Goal: Information Seeking & Learning: Learn about a topic

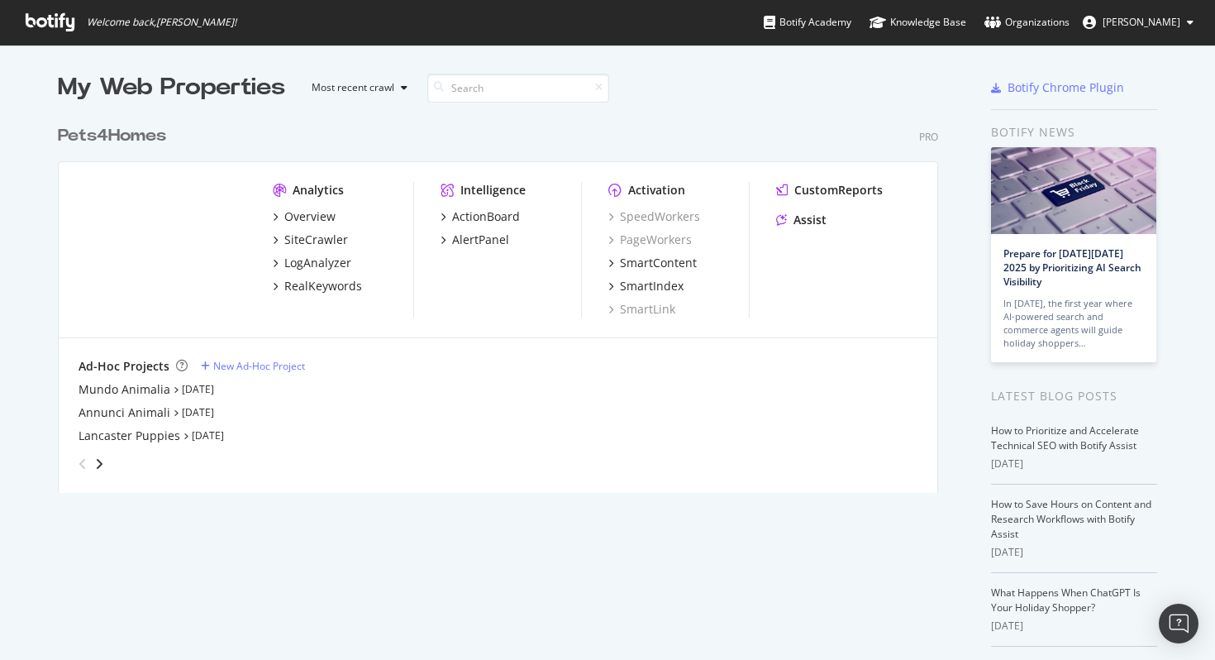
scroll to position [660, 1215]
click at [491, 237] on div "AlertPanel" at bounding box center [480, 239] width 57 height 17
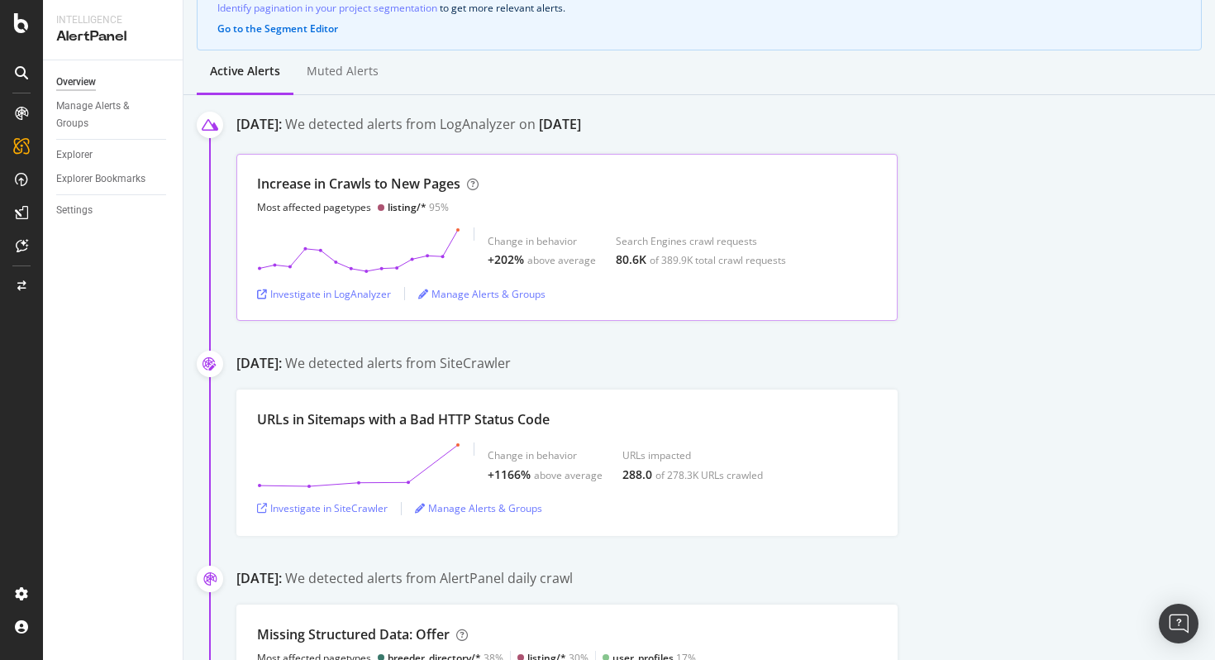
scroll to position [198, 0]
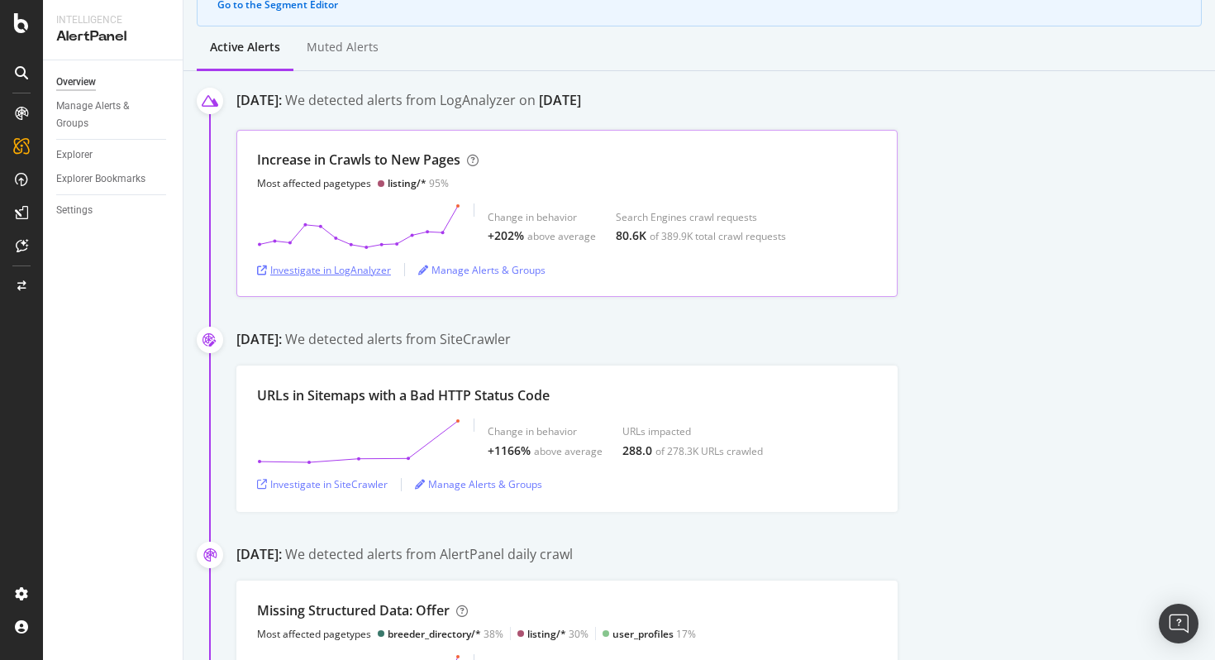
click at [375, 267] on div "Investigate in LogAnalyzer" at bounding box center [324, 270] width 134 height 14
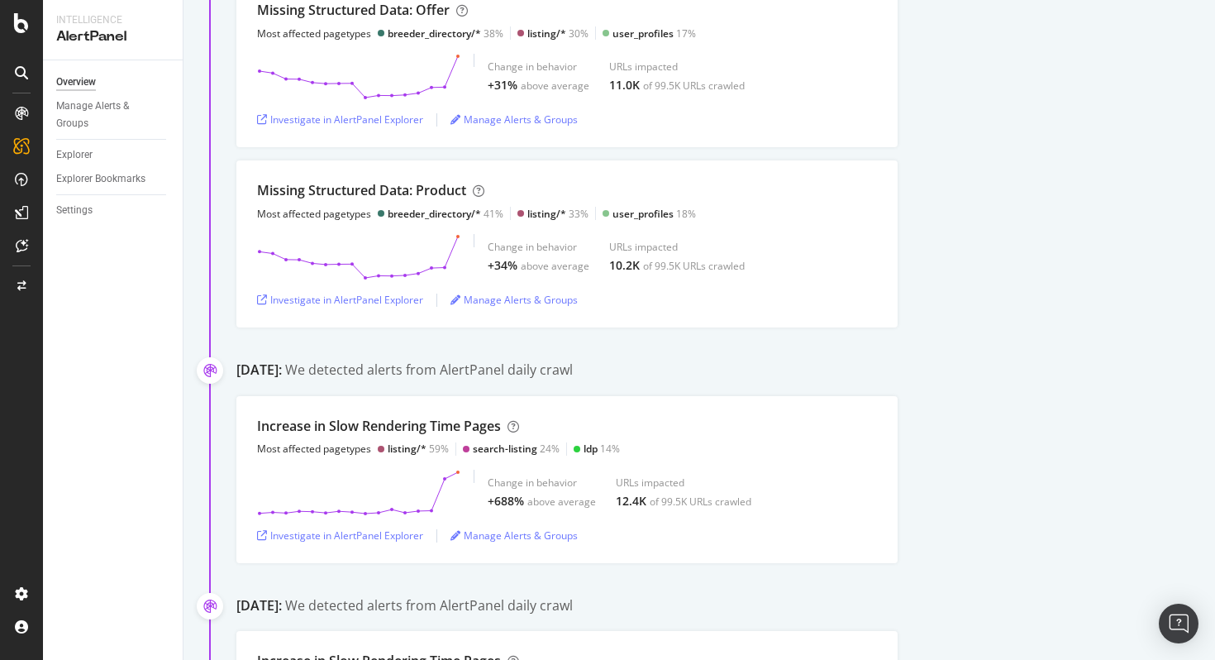
scroll to position [810, 0]
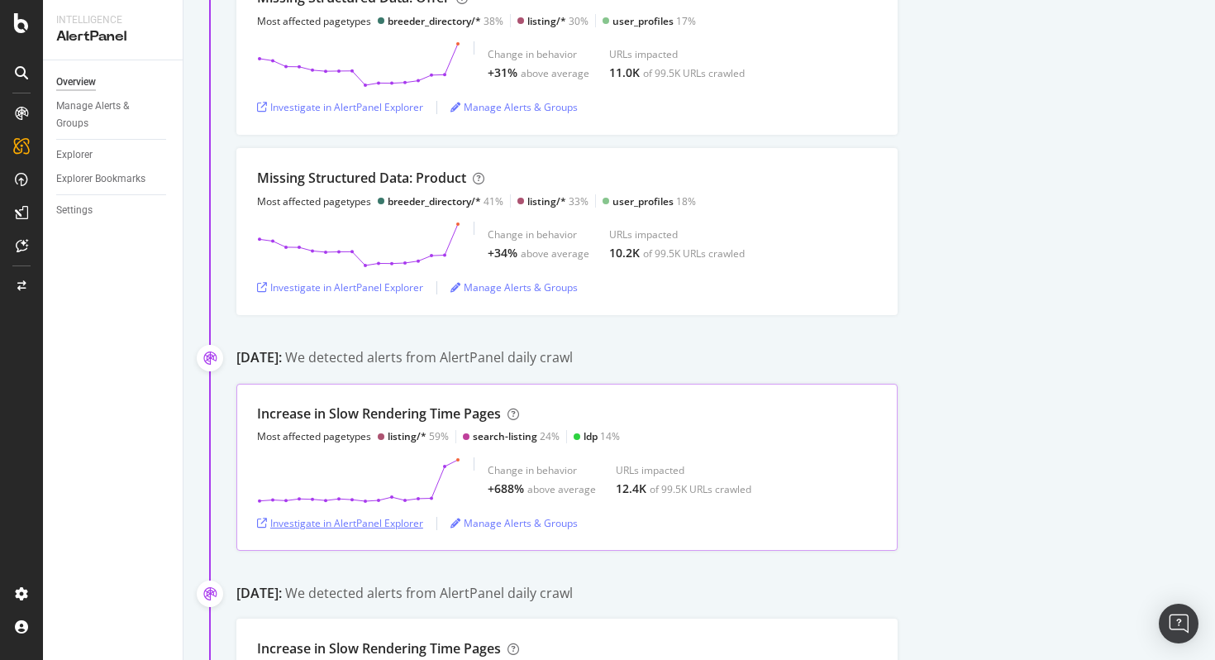
click at [389, 522] on div "Investigate in AlertPanel Explorer" at bounding box center [340, 523] width 166 height 14
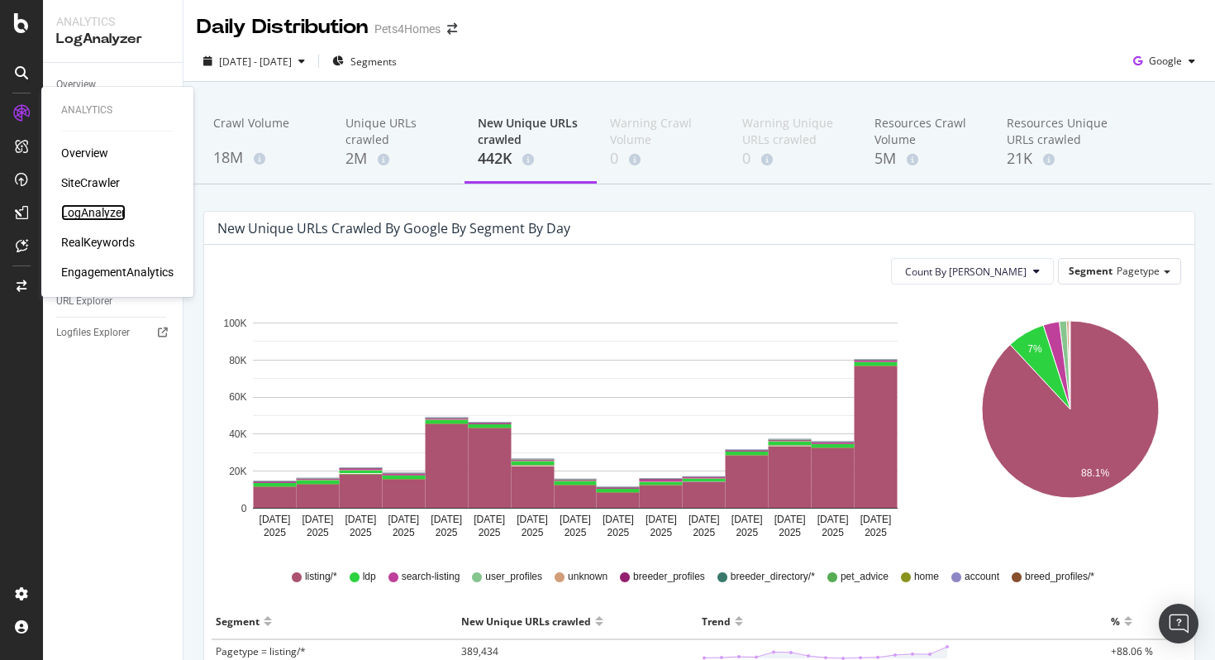
click at [88, 208] on div "LogAnalyzer" at bounding box center [93, 212] width 64 height 17
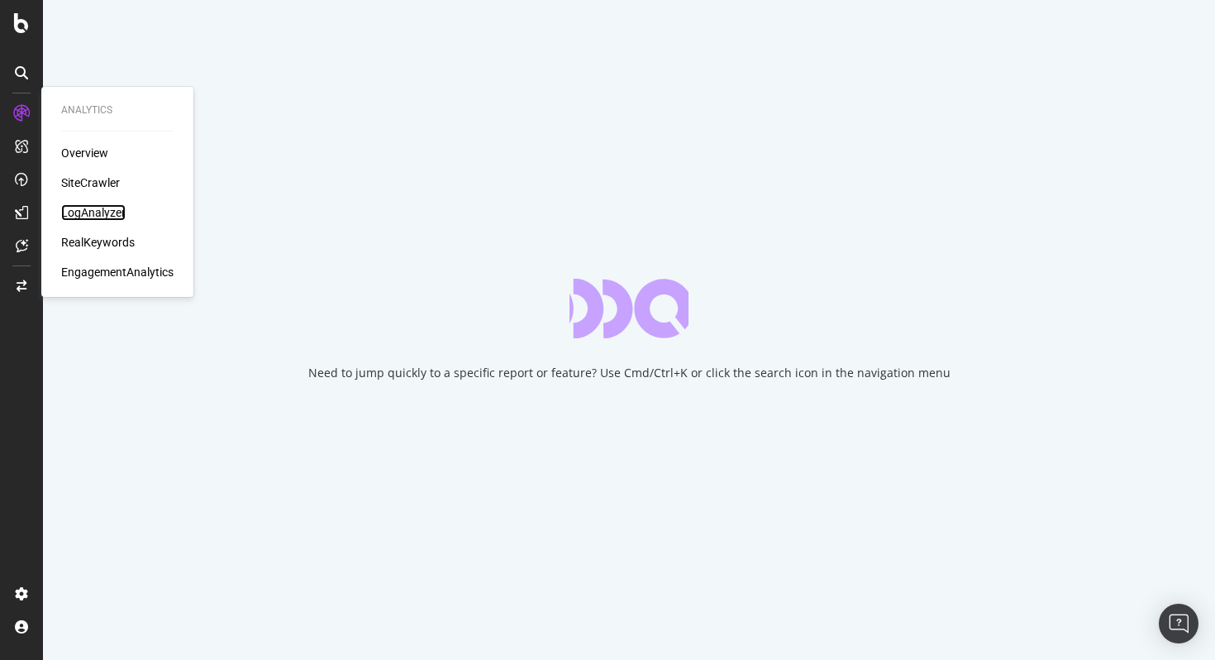
click at [83, 211] on div "LogAnalyzer" at bounding box center [93, 212] width 64 height 17
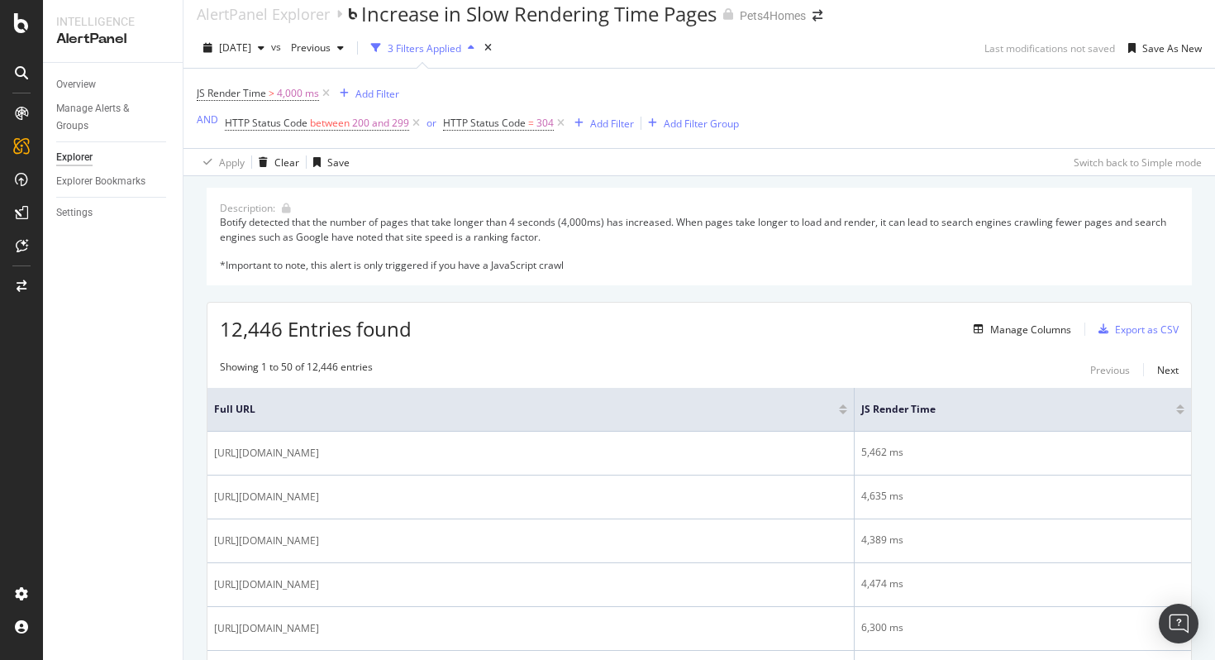
scroll to position [12, 0]
click at [251, 54] on span "[DATE]" at bounding box center [235, 49] width 32 height 14
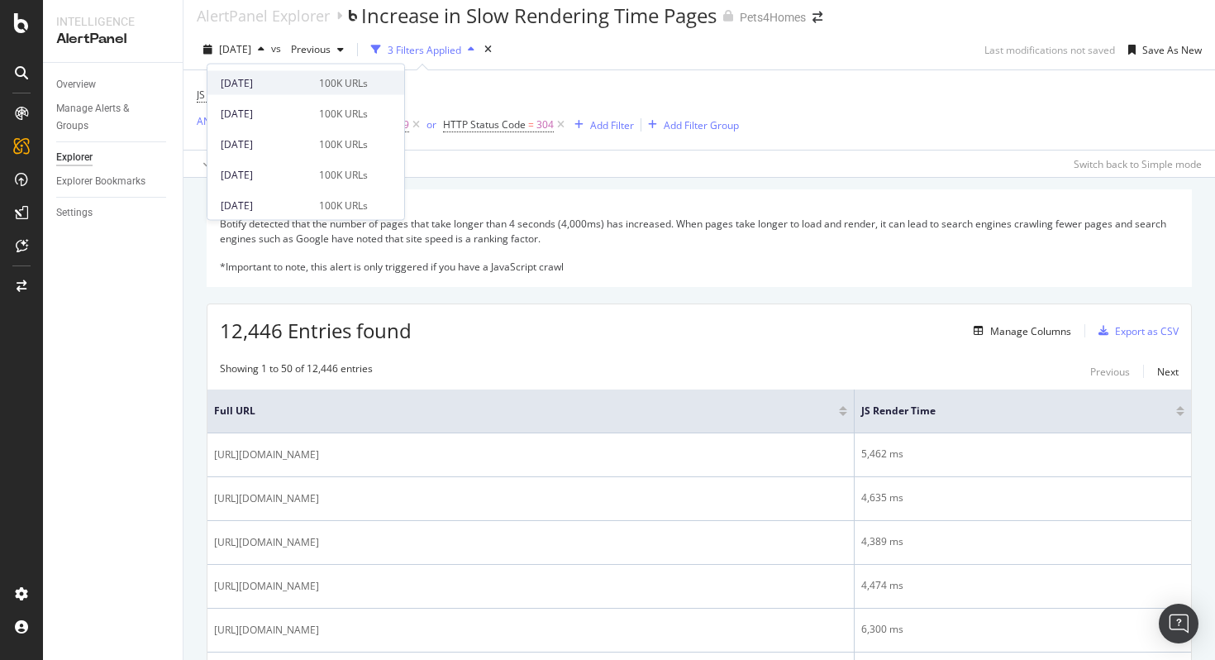
click at [289, 78] on div "[DATE]" at bounding box center [265, 82] width 88 height 15
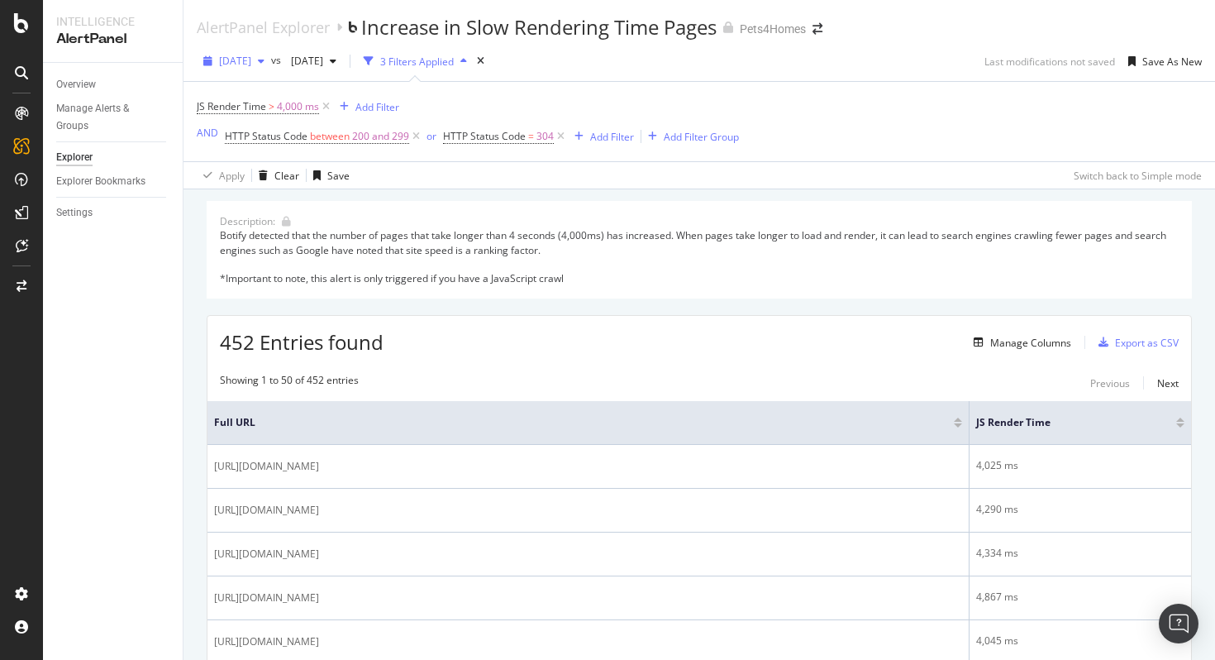
click at [251, 61] on span "[DATE]" at bounding box center [235, 61] width 32 height 14
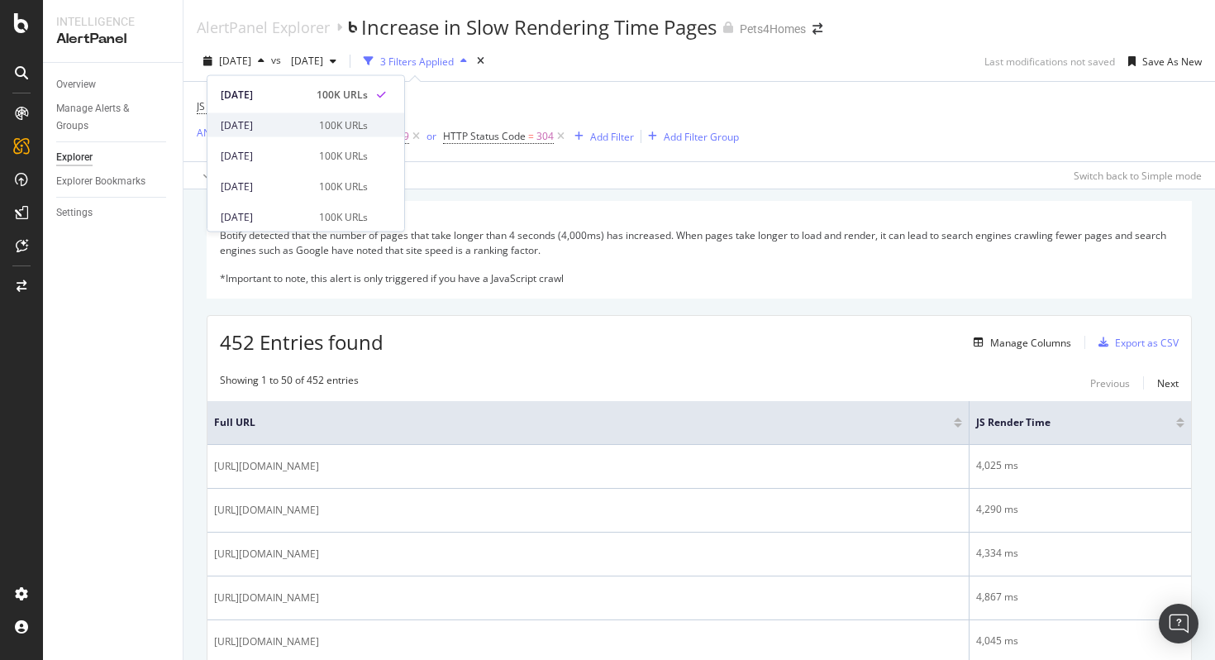
click at [303, 119] on div "2025 Sep. 21st" at bounding box center [265, 124] width 88 height 15
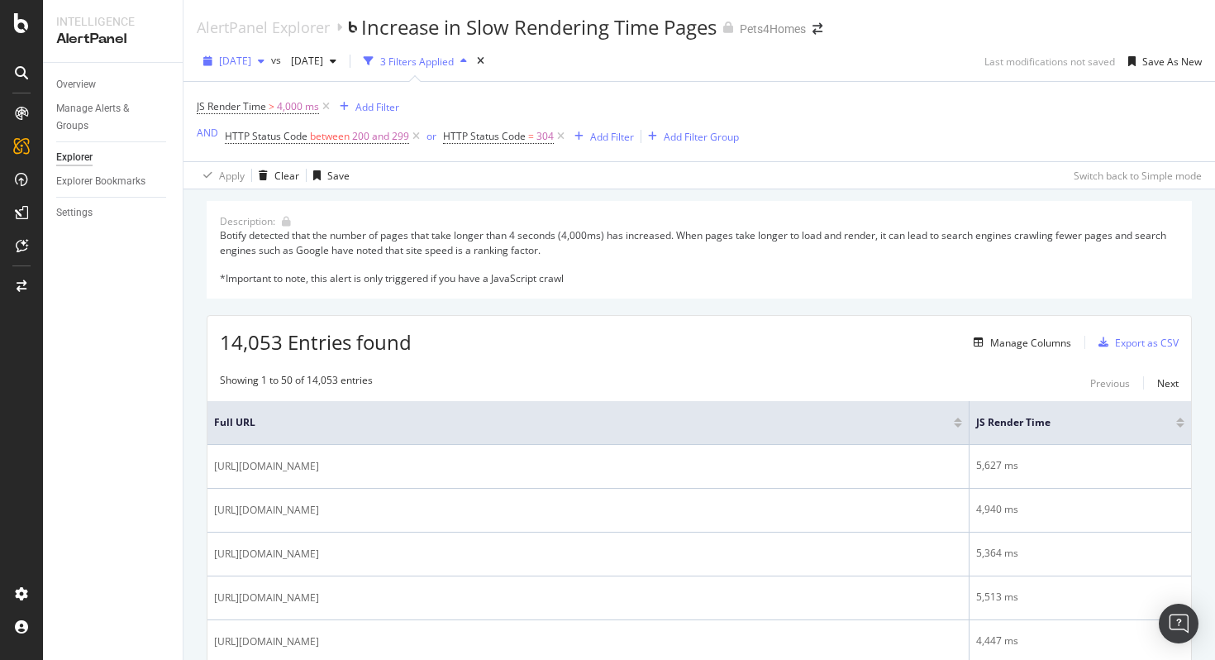
click at [251, 62] on span "2025 Sep. 21st" at bounding box center [235, 61] width 32 height 14
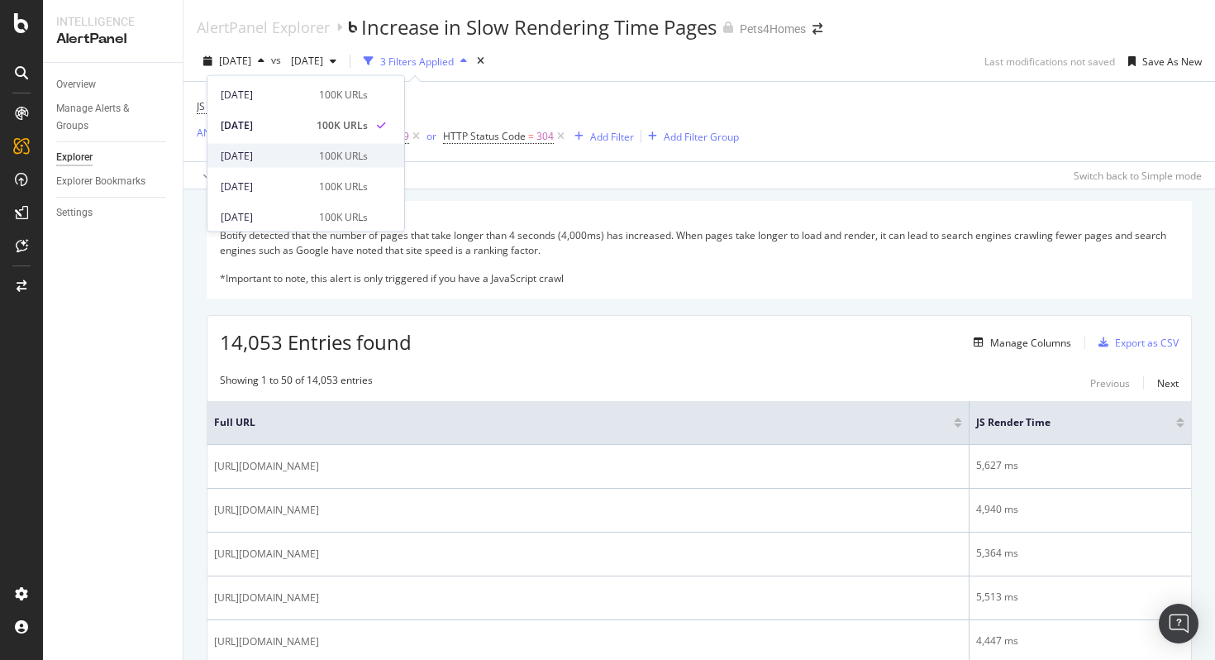
click at [305, 154] on div "2025 Sep. 20th 100K URLs" at bounding box center [294, 155] width 147 height 15
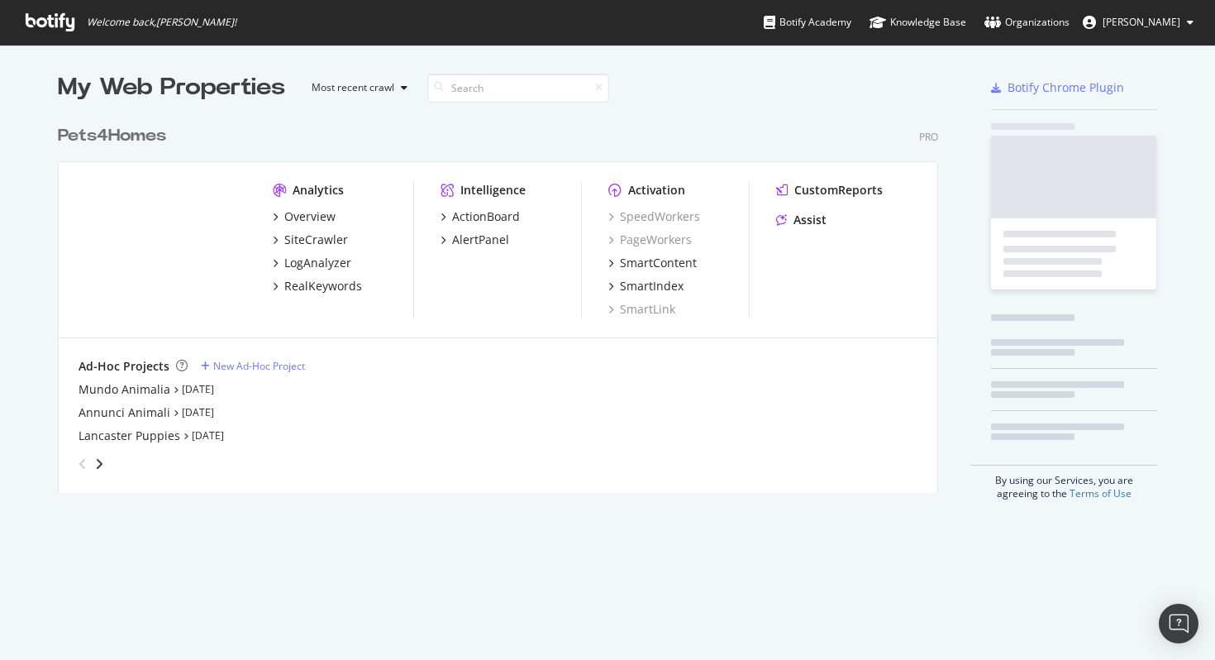
scroll to position [389, 894]
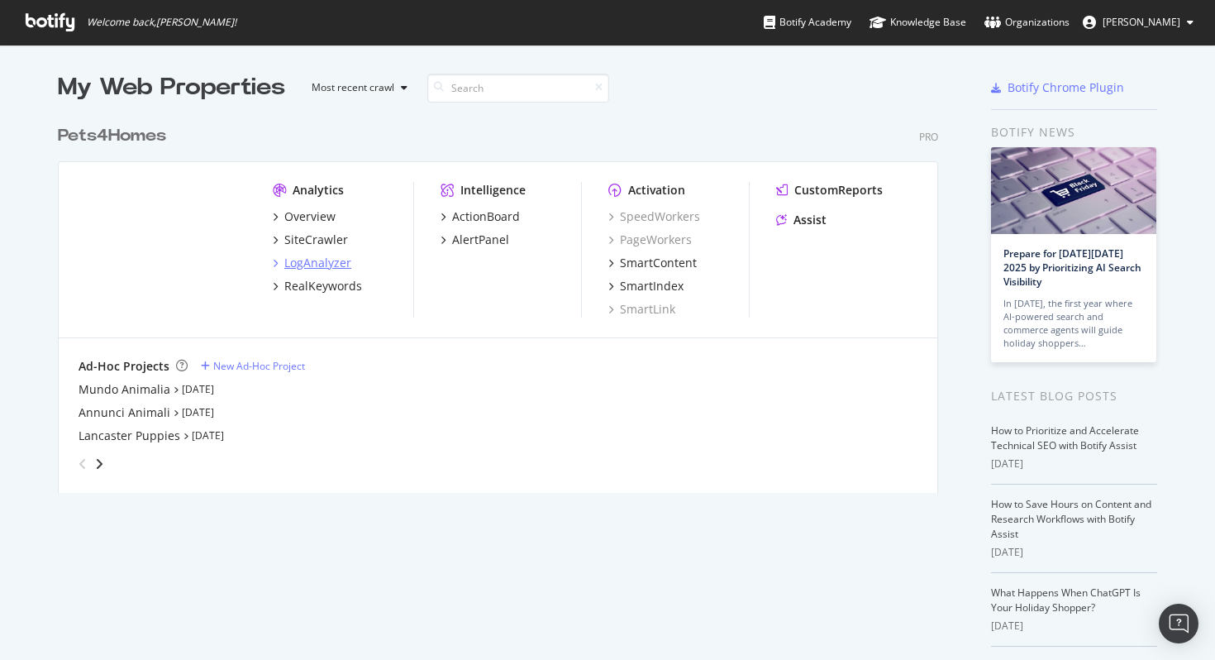
click at [334, 262] on div "LogAnalyzer" at bounding box center [317, 263] width 67 height 17
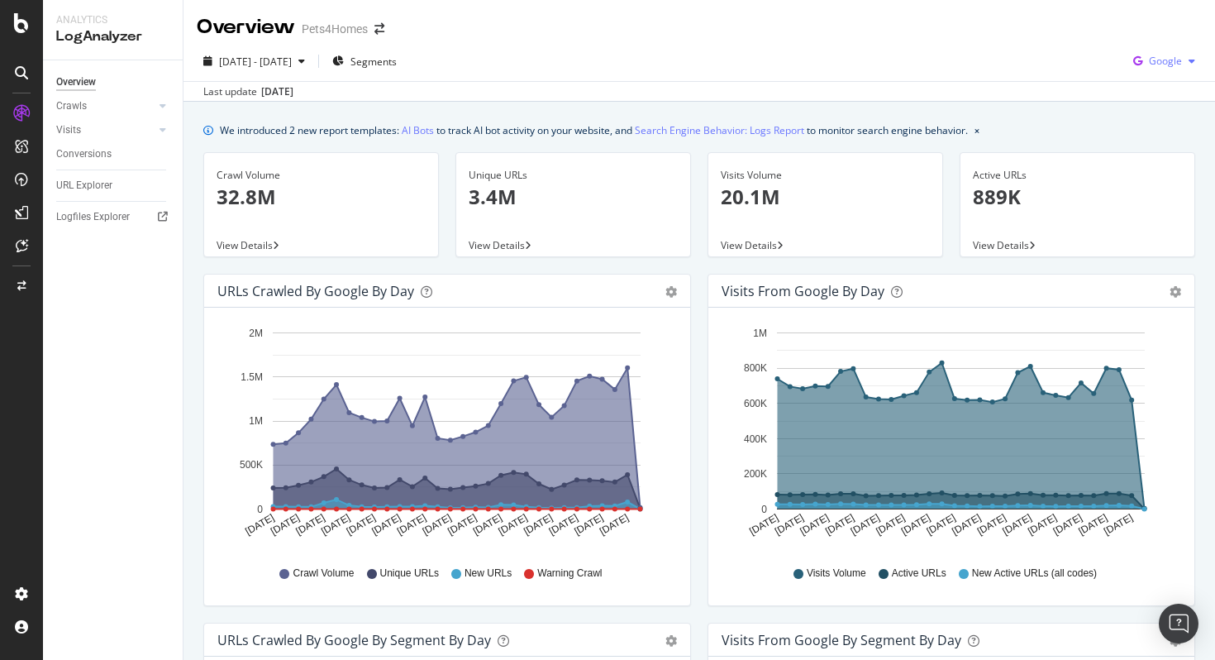
click at [1166, 64] on span "Google" at bounding box center [1165, 61] width 33 height 14
click at [1163, 129] on span "Bing" at bounding box center [1165, 124] width 61 height 15
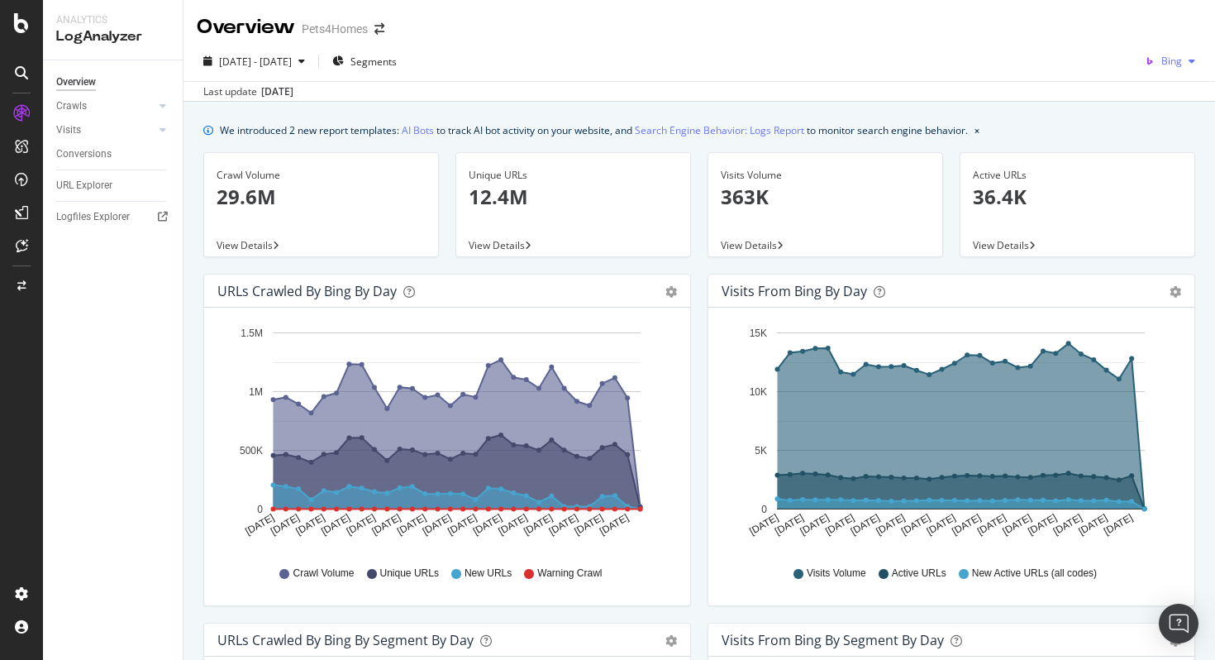
click at [1176, 61] on span "Bing" at bounding box center [1172, 61] width 21 height 14
click at [1138, 158] on span "OpenAI" at bounding box center [1165, 155] width 61 height 15
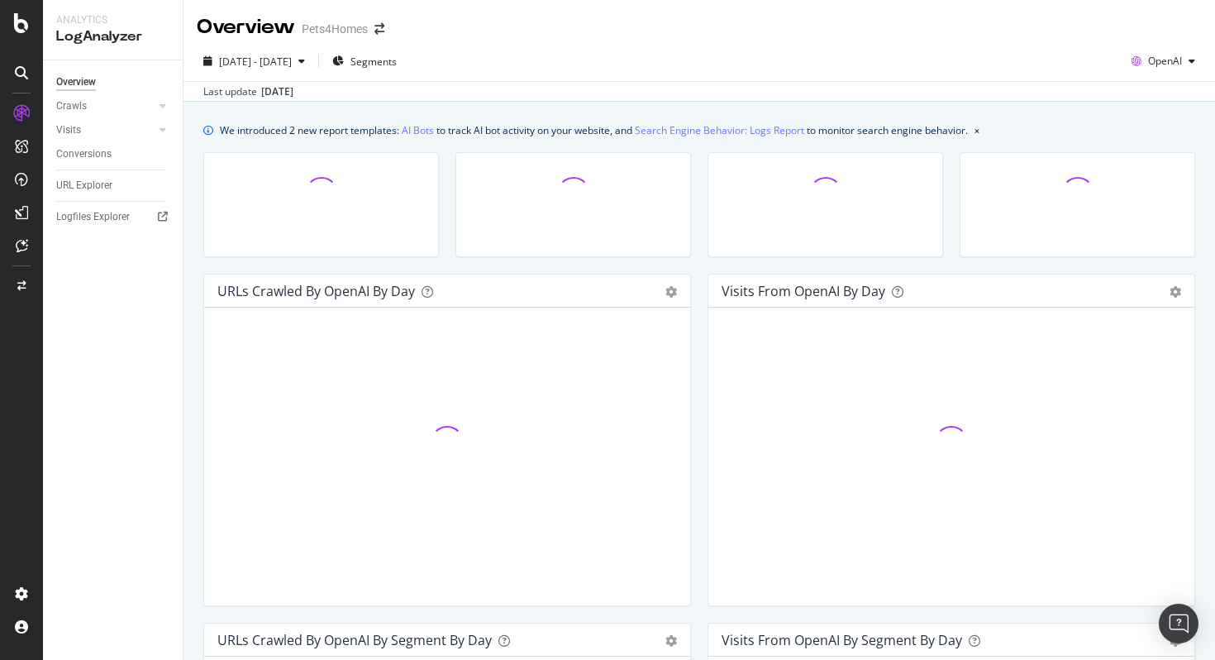
scroll to position [18, 0]
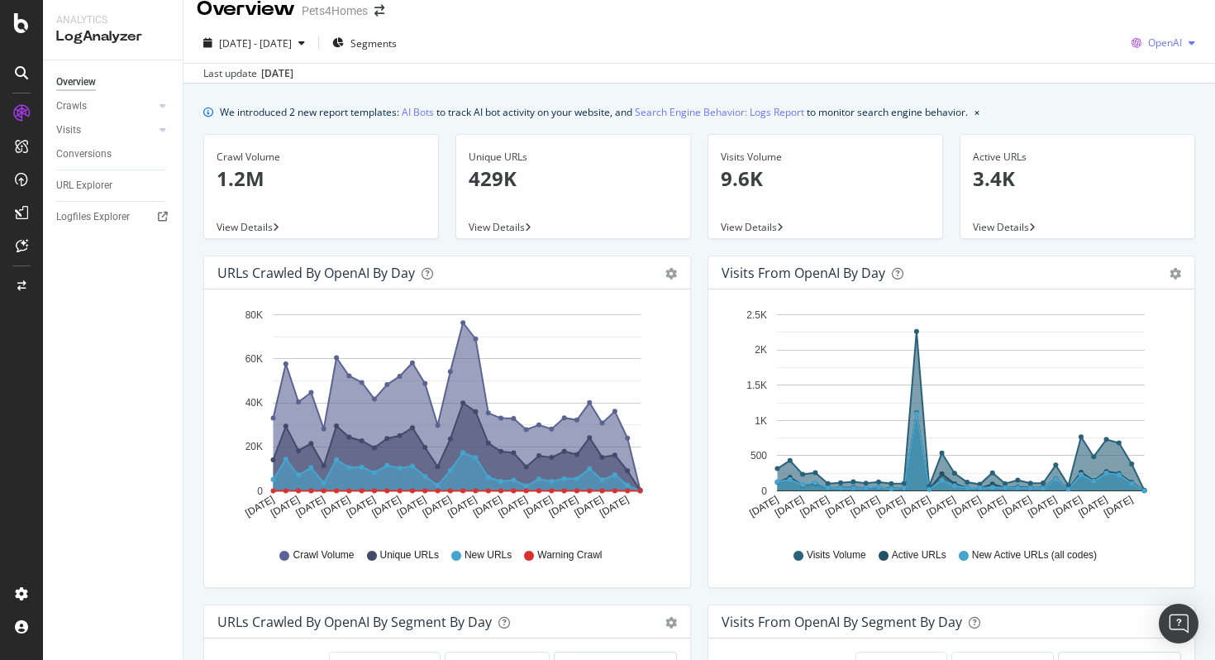
click at [1157, 42] on span "OpenAI" at bounding box center [1165, 43] width 34 height 14
click at [1152, 171] on span "Other AI Bots" at bounding box center [1165, 167] width 61 height 15
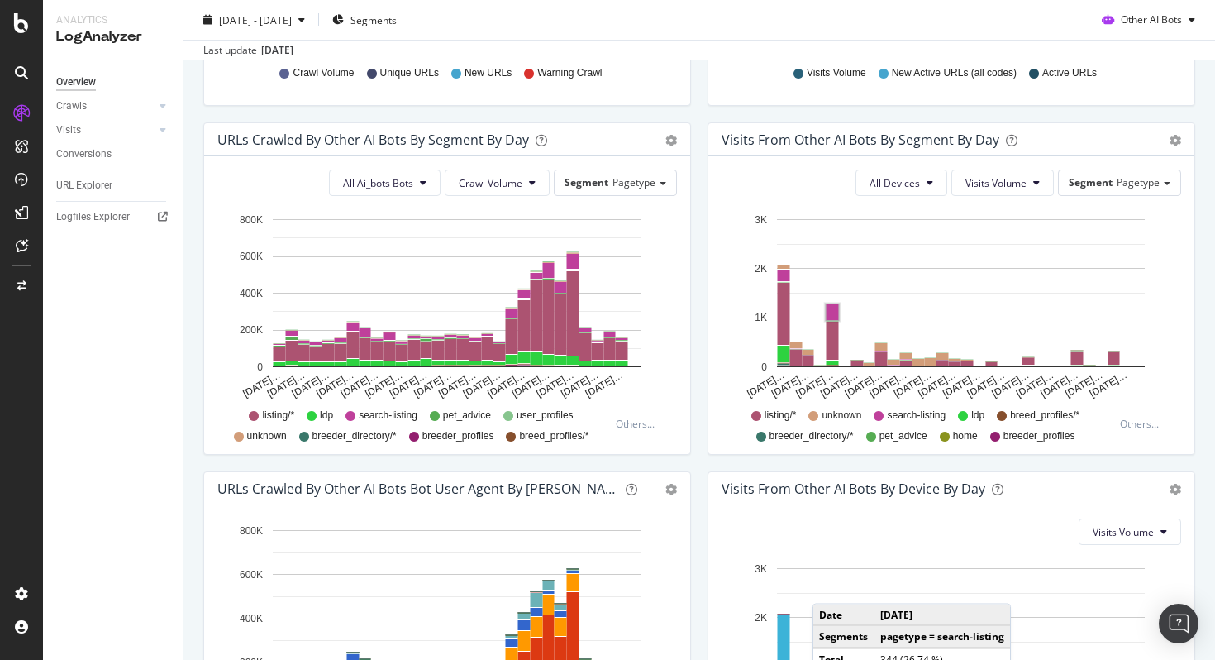
scroll to position [718, 0]
